Goal: Task Accomplishment & Management: Complete application form

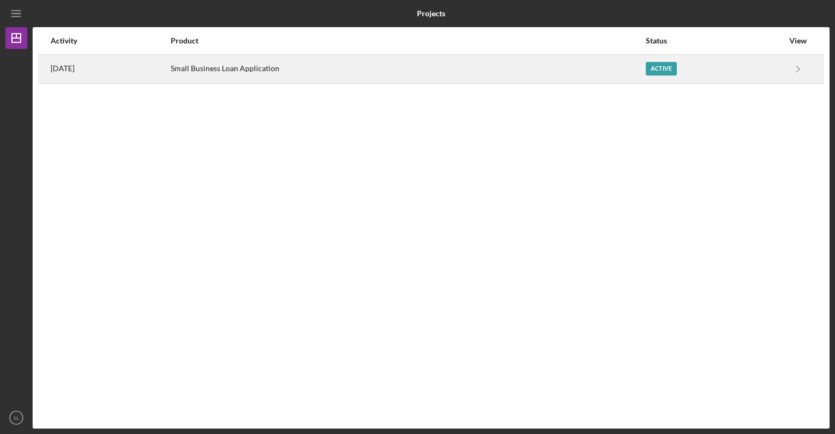
click at [653, 64] on div "Active" at bounding box center [661, 69] width 31 height 14
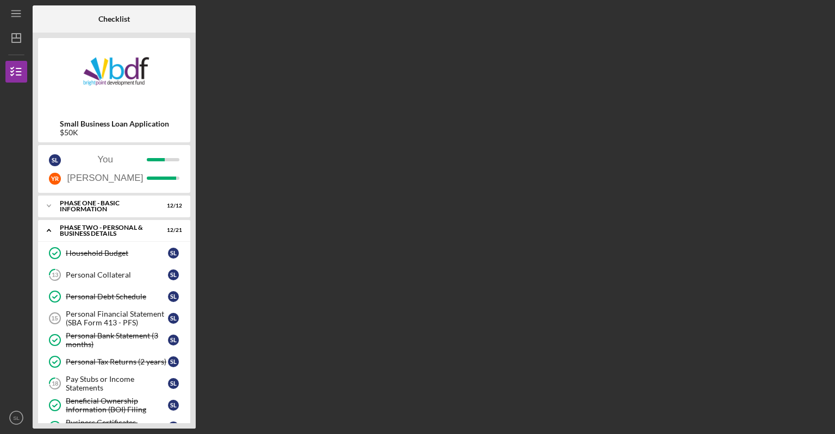
scroll to position [272, 0]
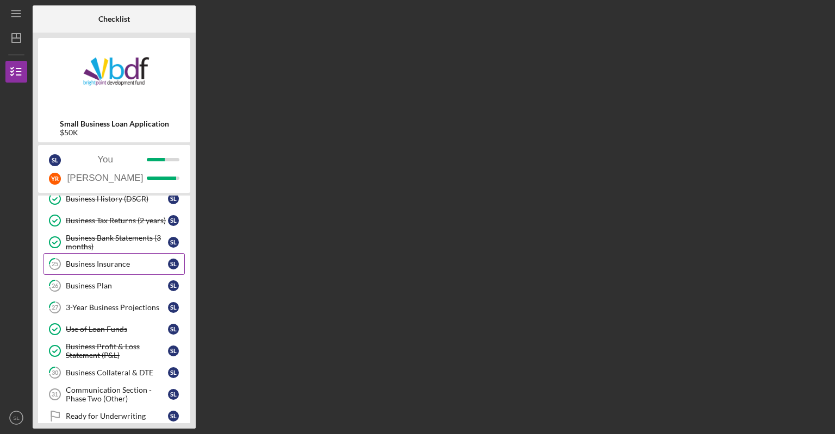
click at [126, 262] on div "Business Insurance" at bounding box center [117, 264] width 102 height 9
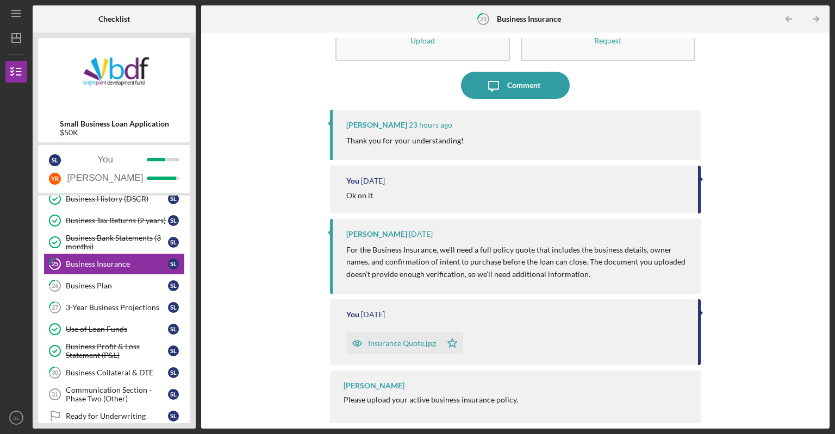
scroll to position [57, 0]
click at [498, 83] on icon "Icon/Message" at bounding box center [493, 84] width 27 height 27
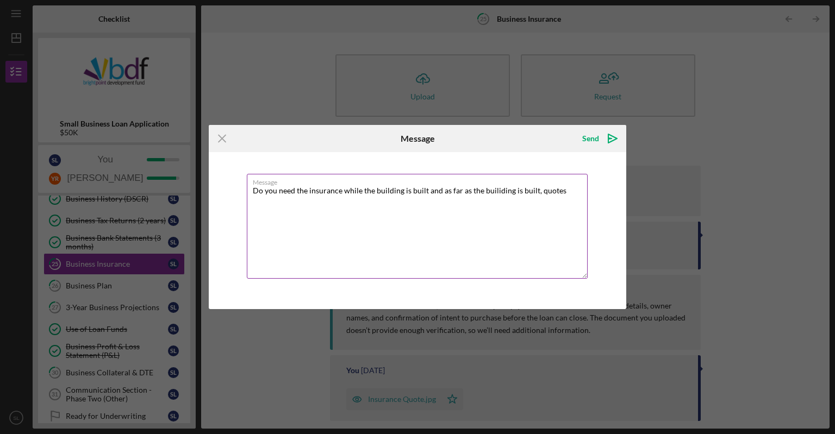
type textarea "Do you need the insurance while the building is built and as far as the builidi…"
drag, startPoint x: 518, startPoint y: 190, endPoint x: 239, endPoint y: 196, distance: 278.8
click at [239, 196] on div "Message Do you need the insurance while the building is built and as far as the…" at bounding box center [417, 230] width 417 height 157
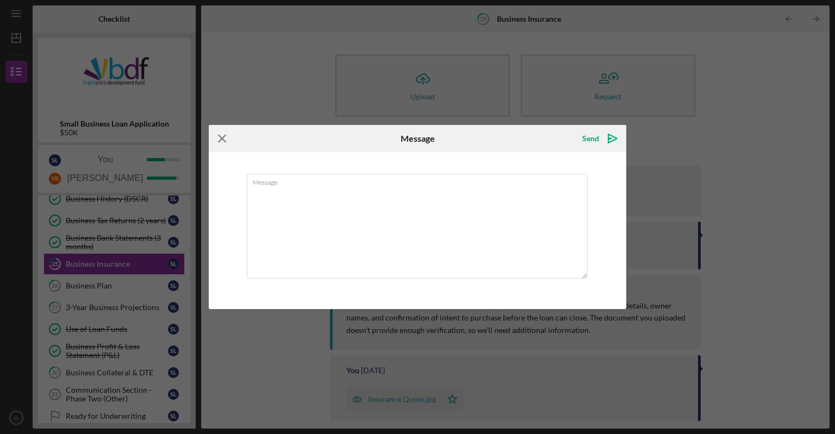
click at [223, 140] on icon "Icon/Menu Close" at bounding box center [222, 138] width 27 height 27
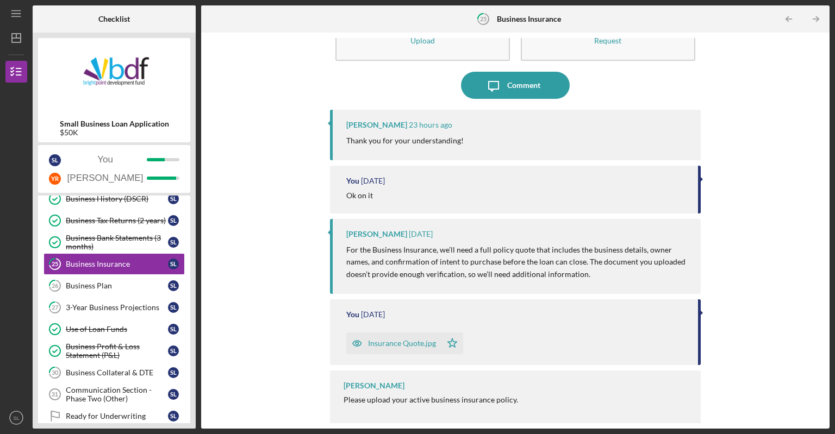
scroll to position [57, 0]
click at [398, 347] on div "Insurance Quote.jpg" at bounding box center [393, 342] width 95 height 22
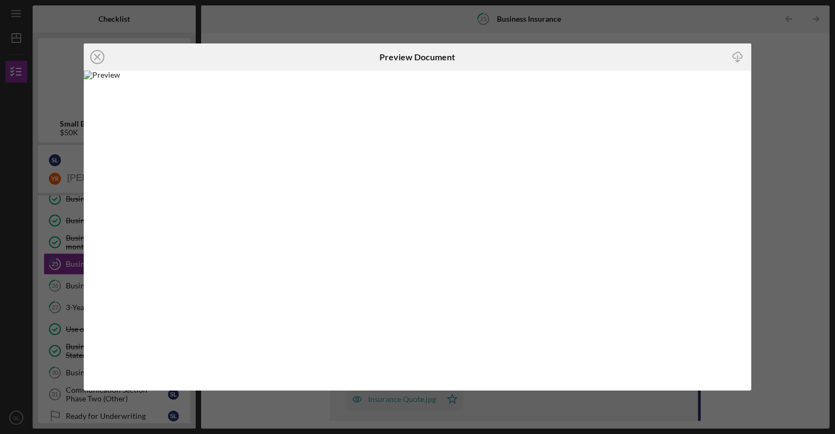
click at [804, 200] on div "Icon/Close Preview Document Icon/Download" at bounding box center [417, 217] width 835 height 434
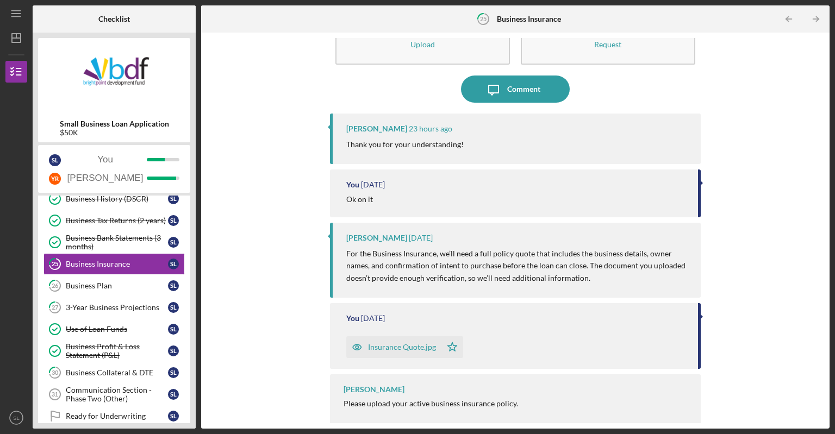
scroll to position [57, 0]
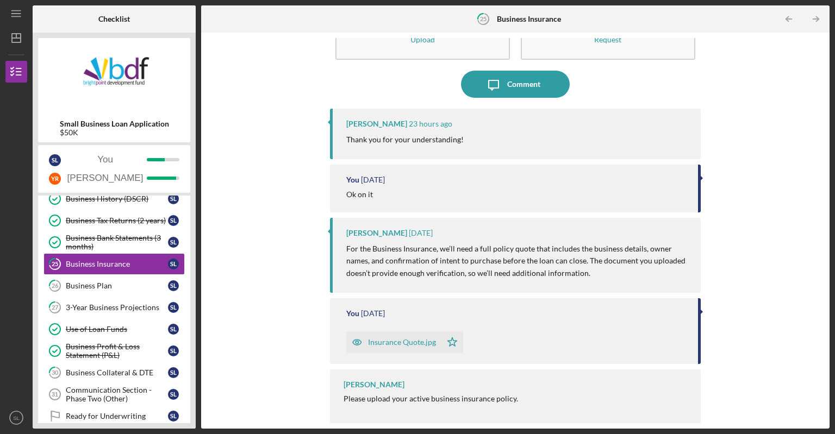
click at [398, 340] on div "Insurance Quote.jpg" at bounding box center [402, 342] width 68 height 9
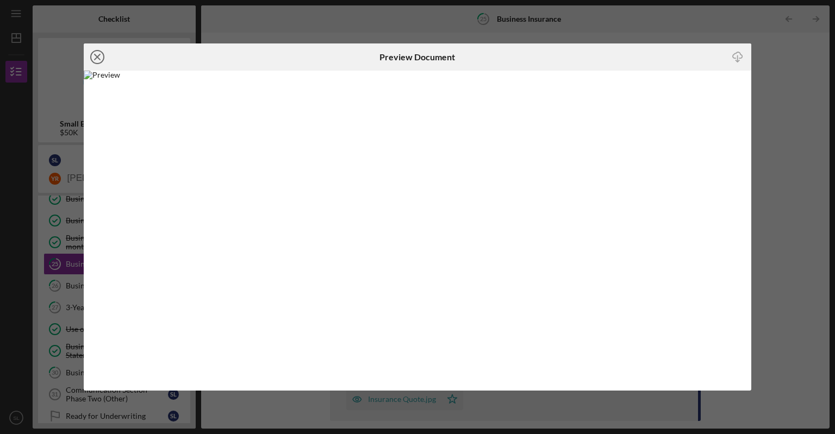
click at [95, 54] on icon "Icon/Close" at bounding box center [97, 56] width 27 height 27
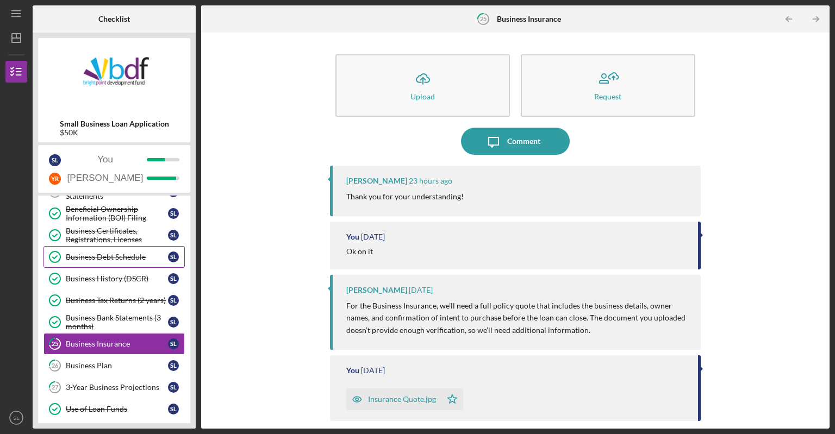
scroll to position [83, 0]
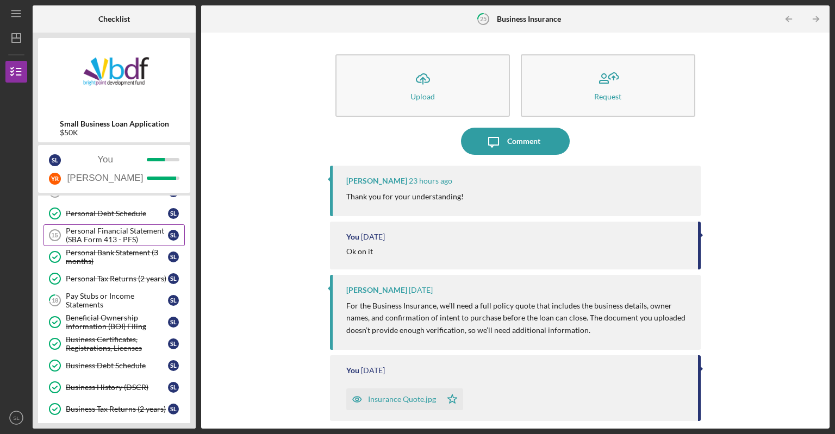
click at [123, 240] on div "Personal Financial Statement (SBA Form 413 - PFS)" at bounding box center [117, 235] width 102 height 17
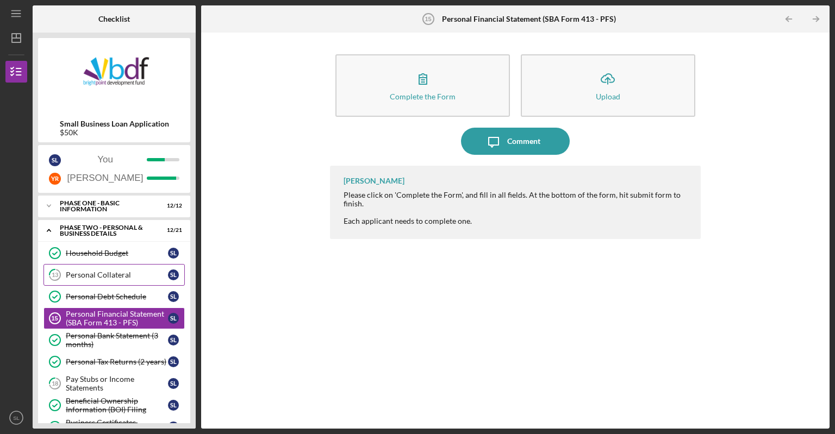
click at [115, 271] on div "Personal Collateral" at bounding box center [117, 275] width 102 height 9
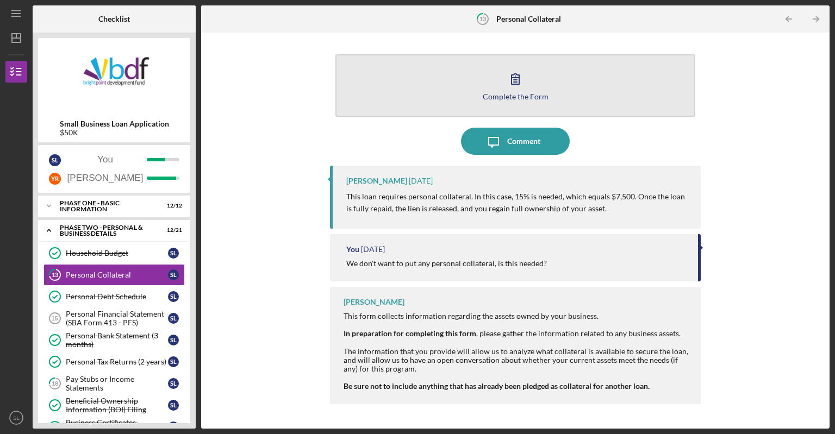
click at [529, 85] on button "Complete the Form Form" at bounding box center [515, 85] width 360 height 62
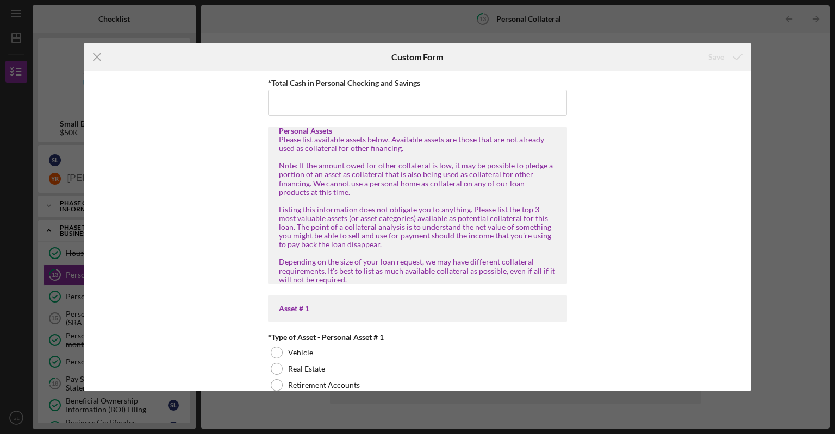
click at [411, 18] on div "Icon/Menu Close Custom Form Save *Total Cash in Personal Checking and Savings P…" at bounding box center [417, 217] width 835 height 434
click at [100, 58] on icon "Icon/Menu Close" at bounding box center [97, 56] width 27 height 27
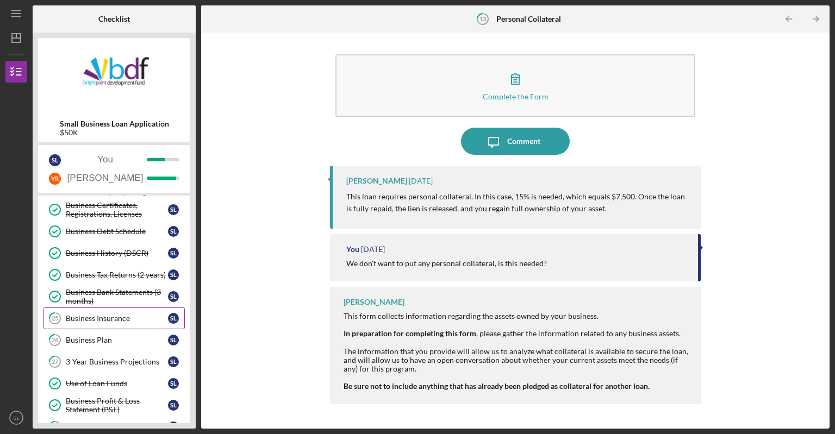
scroll to position [326, 0]
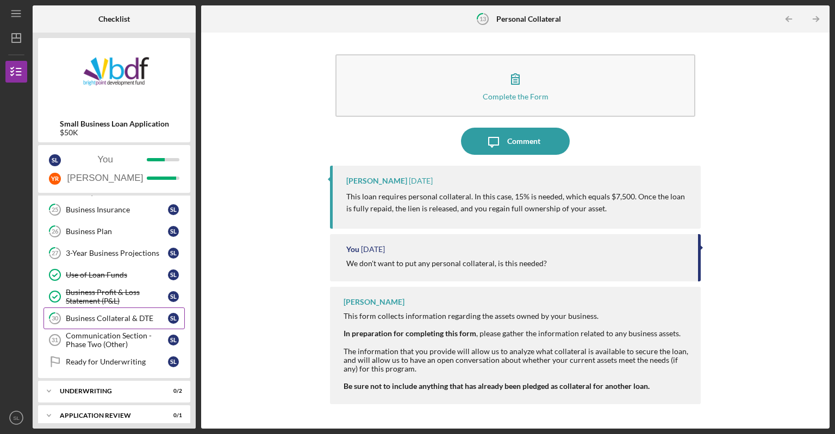
click at [122, 316] on div "Business Collateral & DTE" at bounding box center [117, 318] width 102 height 9
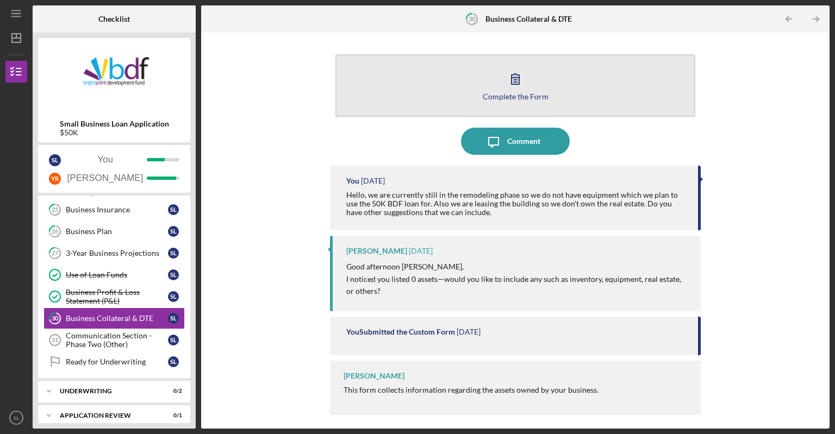
click at [538, 92] on div "Complete the Form" at bounding box center [516, 96] width 66 height 8
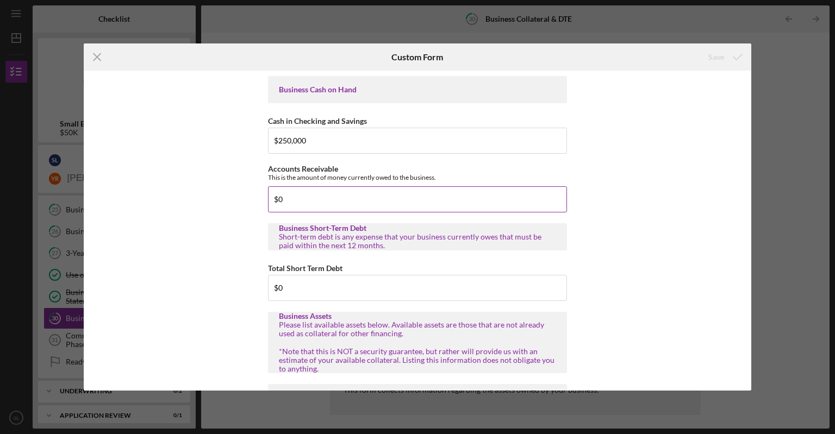
scroll to position [217, 0]
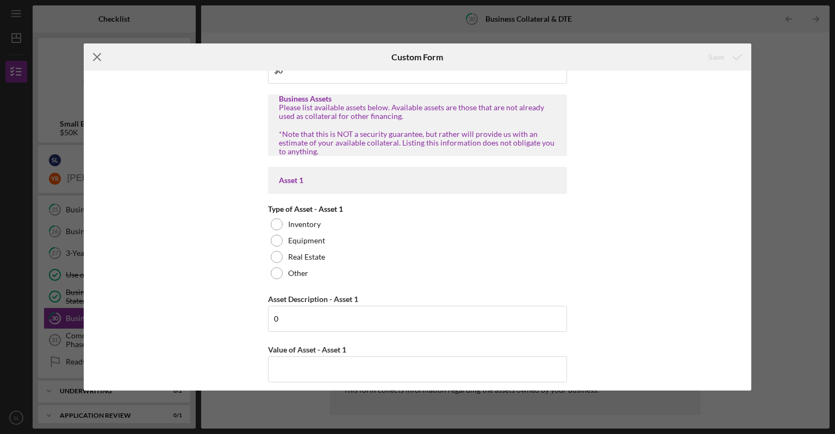
click at [97, 54] on icon "Icon/Menu Close" at bounding box center [97, 56] width 27 height 27
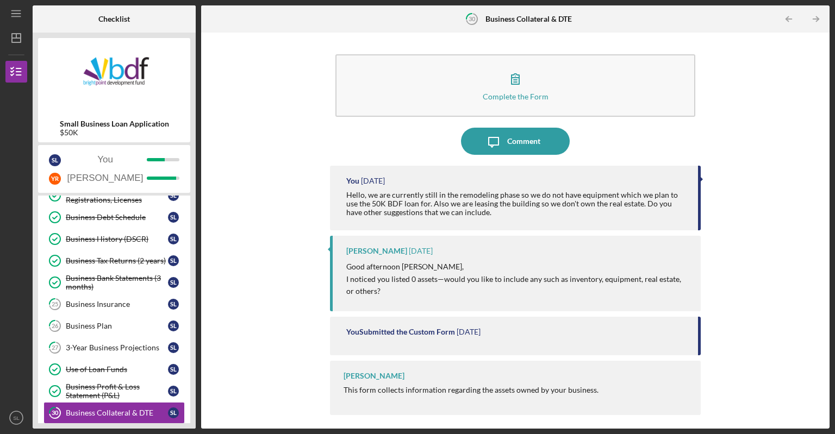
scroll to position [109, 0]
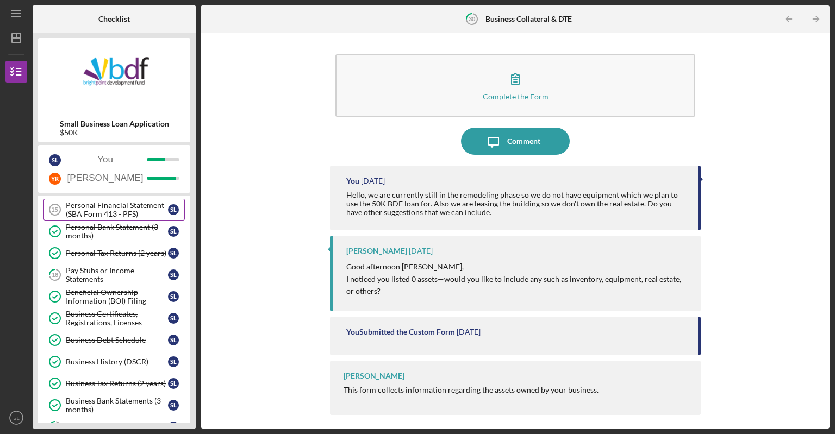
click at [97, 215] on div "Personal Financial Statement (SBA Form 413 - PFS)" at bounding box center [117, 209] width 102 height 17
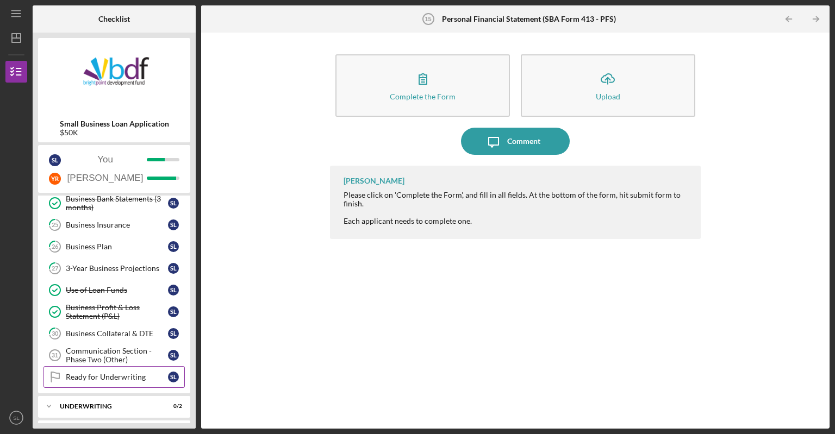
scroll to position [355, 0]
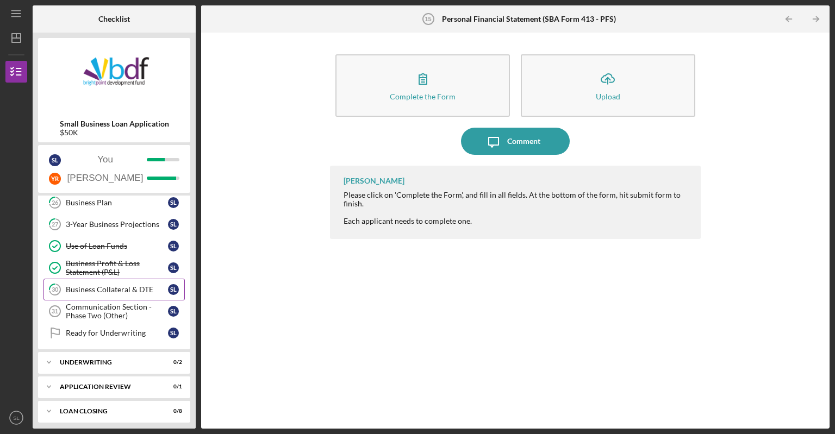
click at [103, 286] on div "Business Collateral & DTE" at bounding box center [117, 289] width 102 height 9
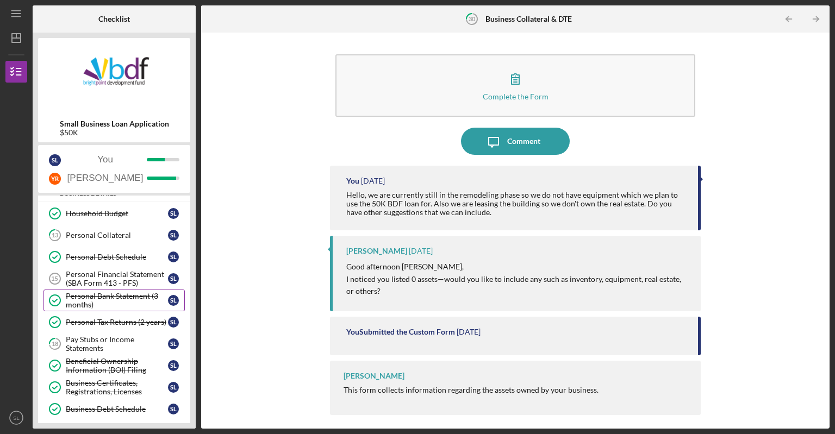
scroll to position [54, 0]
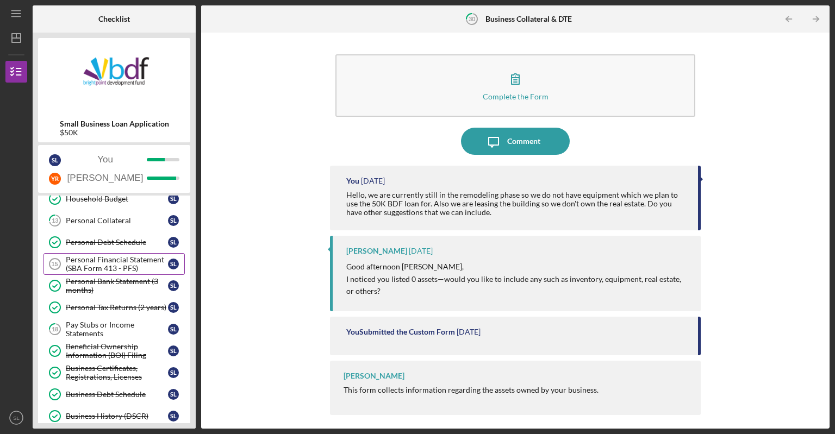
click at [128, 260] on div "Personal Financial Statement (SBA Form 413 - PFS)" at bounding box center [117, 263] width 102 height 17
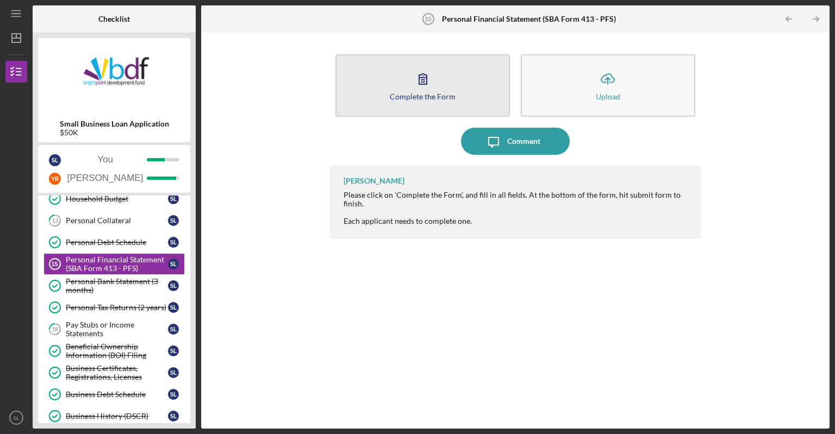
click at [446, 92] on div "Complete the Form" at bounding box center [423, 96] width 66 height 8
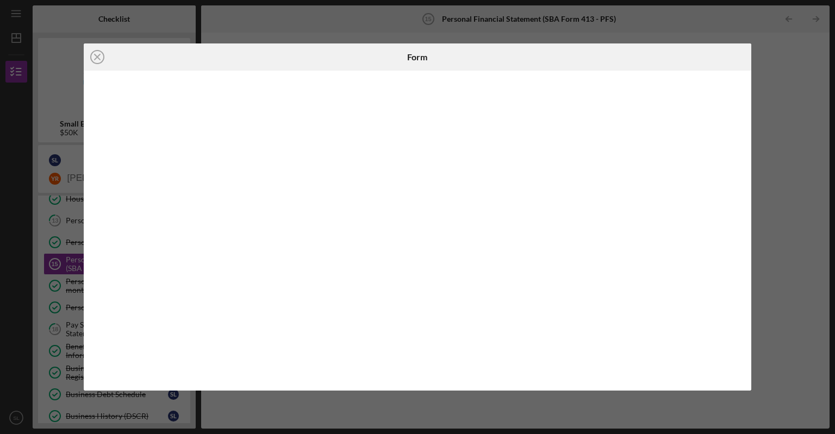
click at [57, 260] on div "Icon/Close Form" at bounding box center [417, 217] width 835 height 434
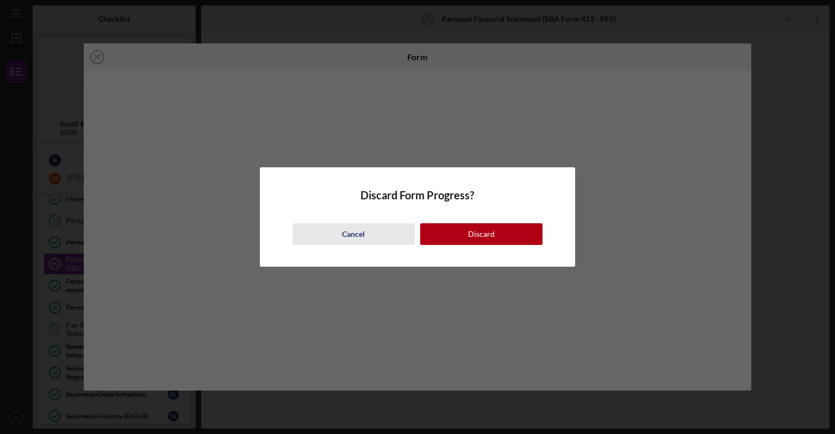
click at [374, 236] on button "Cancel" at bounding box center [353, 234] width 122 height 22
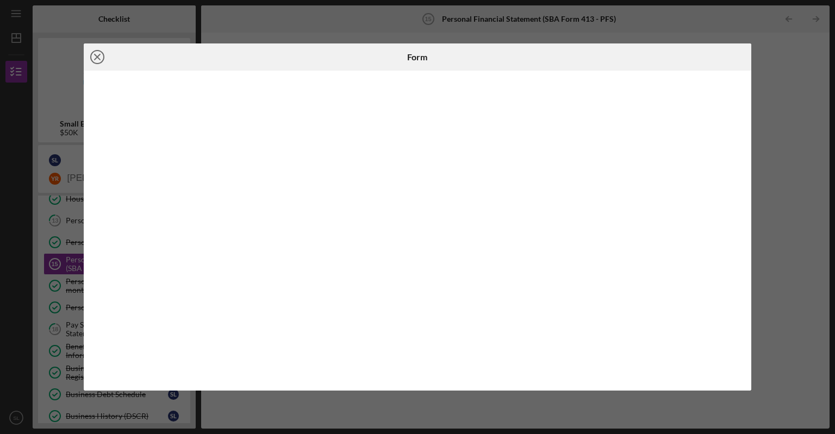
click at [96, 59] on icon "Icon/Close" at bounding box center [97, 56] width 27 height 27
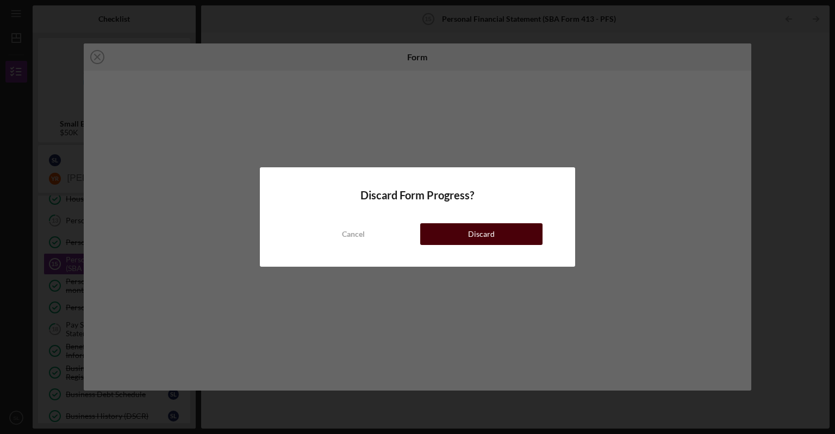
click at [482, 228] on div "Discard" at bounding box center [481, 234] width 27 height 22
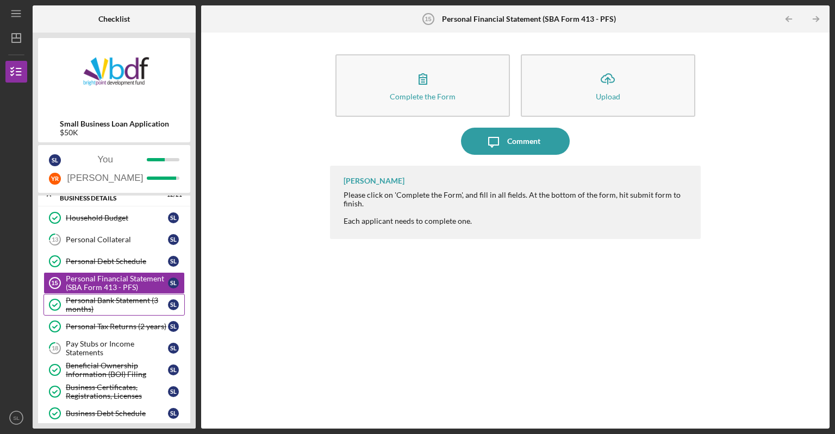
scroll to position [54, 0]
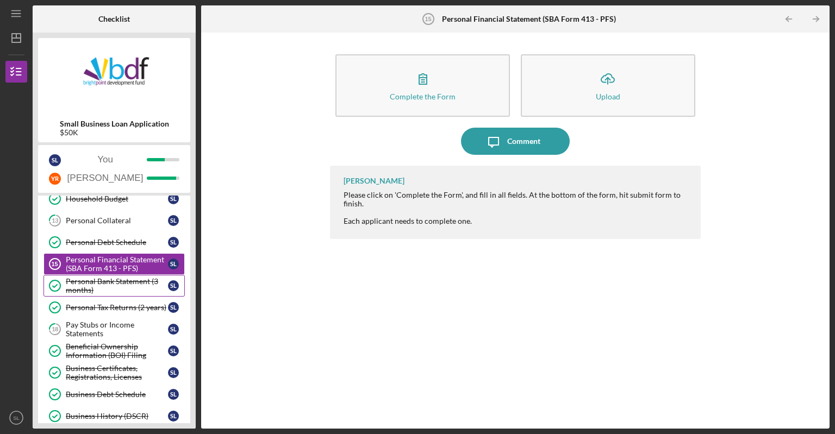
click at [110, 291] on div "Personal Bank Statement (3 months)" at bounding box center [117, 285] width 102 height 17
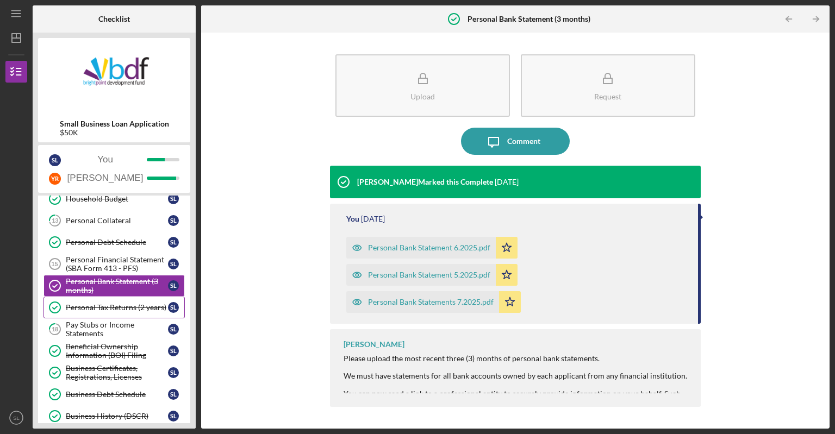
click at [108, 308] on div "Personal Tax Returns (2 years)" at bounding box center [117, 307] width 102 height 9
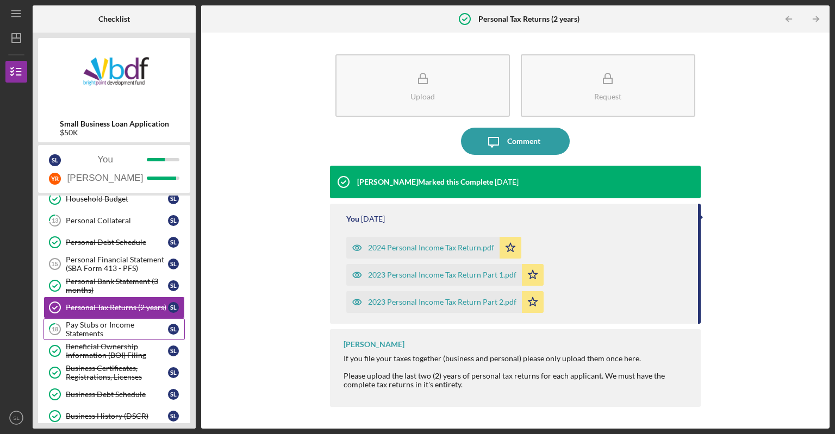
click at [107, 321] on div "Pay Stubs or Income Statements" at bounding box center [117, 329] width 102 height 17
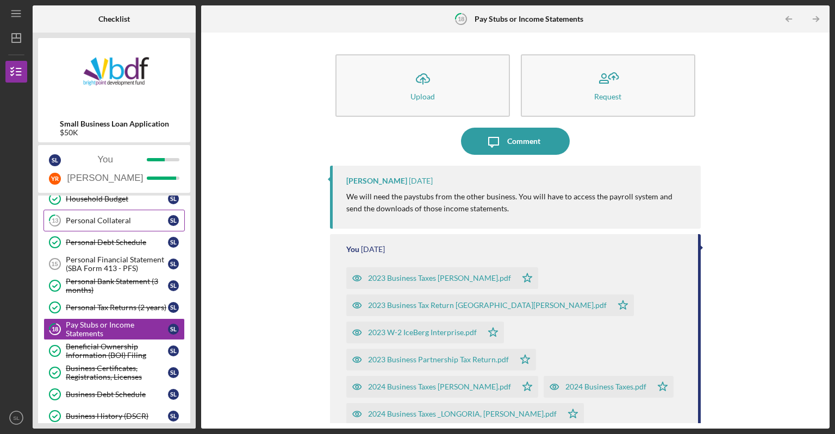
click at [130, 223] on div "Personal Collateral" at bounding box center [117, 220] width 102 height 9
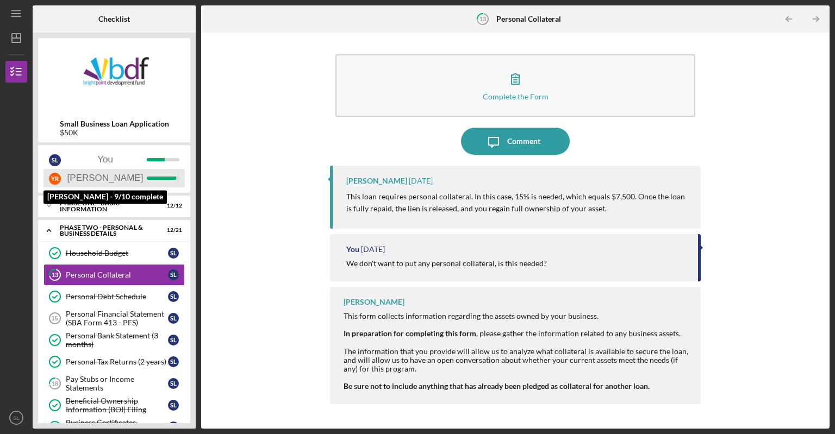
click at [89, 176] on div "Y R [PERSON_NAME]" at bounding box center [113, 178] width 141 height 18
click at [109, 173] on div "Y R [PERSON_NAME]" at bounding box center [113, 178] width 141 height 18
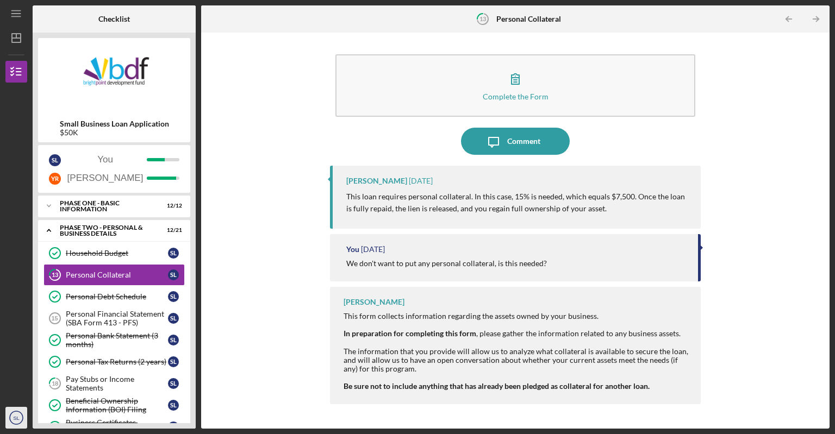
click at [17, 424] on icon "SL" at bounding box center [16, 417] width 22 height 27
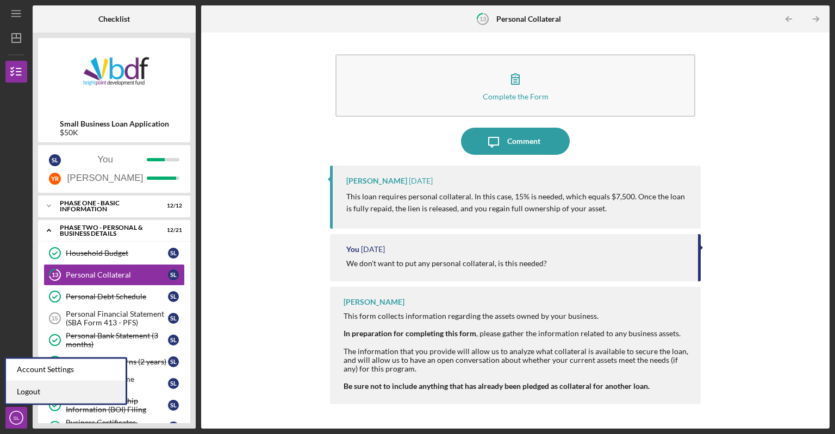
click at [30, 386] on link "Logout" at bounding box center [66, 392] width 120 height 22
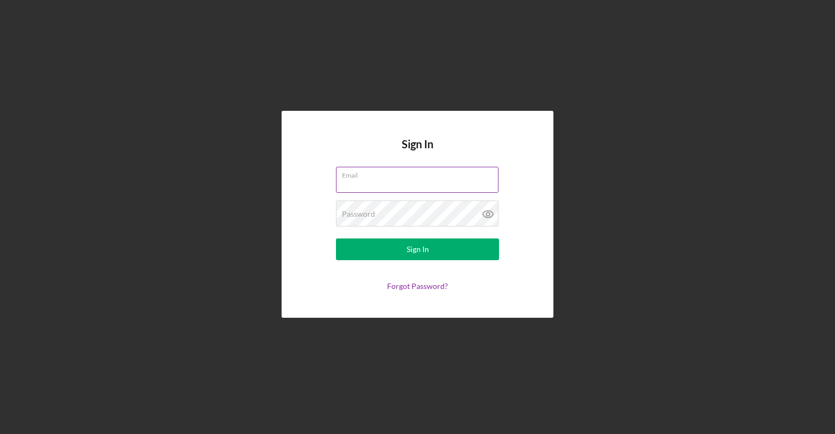
click at [356, 185] on input "Email" at bounding box center [417, 180] width 162 height 26
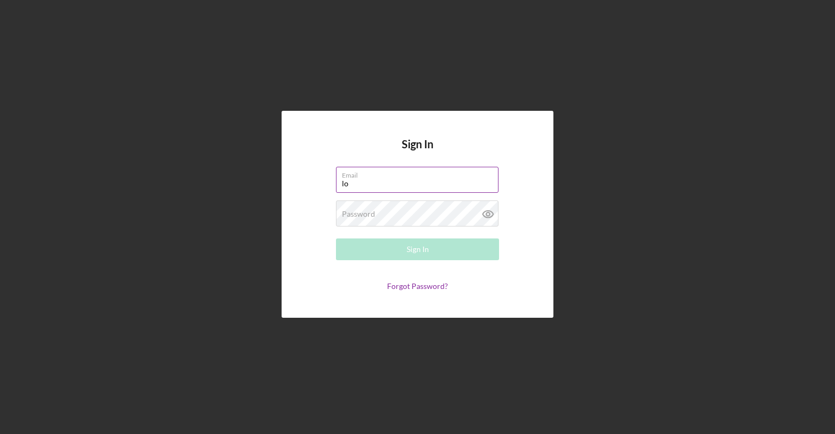
type input "l"
type input "[EMAIL_ADDRESS][DOMAIN_NAME]"
click at [400, 210] on div "Password Required" at bounding box center [417, 214] width 163 height 27
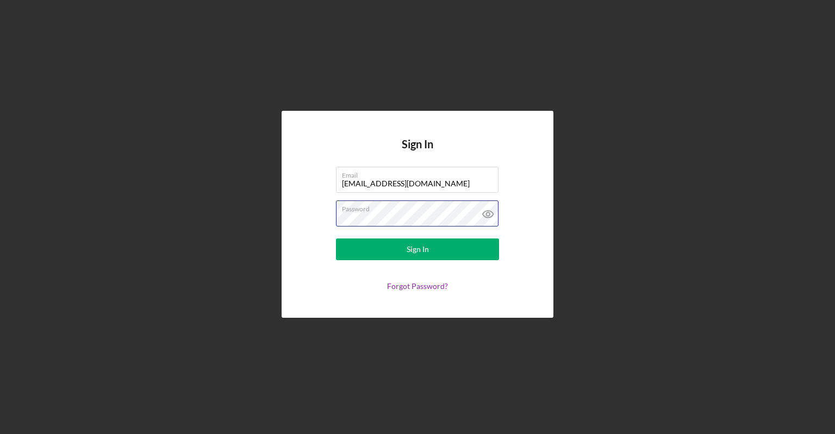
click at [336, 239] on button "Sign In" at bounding box center [417, 250] width 163 height 22
